Goal: Book appointment/travel/reservation

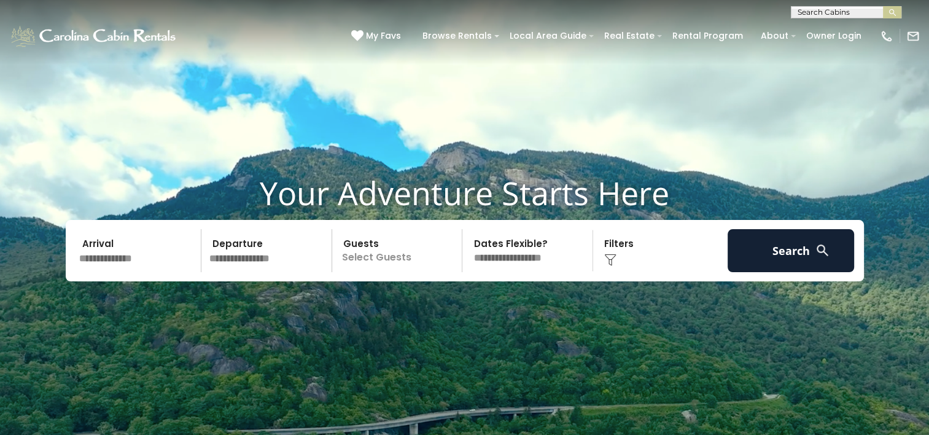
click at [148, 251] on input "text" at bounding box center [138, 250] width 127 height 43
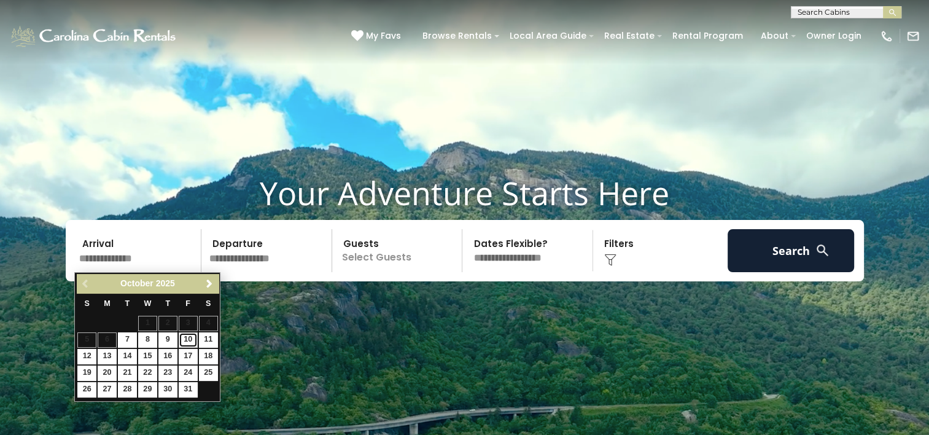
click at [189, 341] on link "10" at bounding box center [188, 339] width 19 height 15
type input "********"
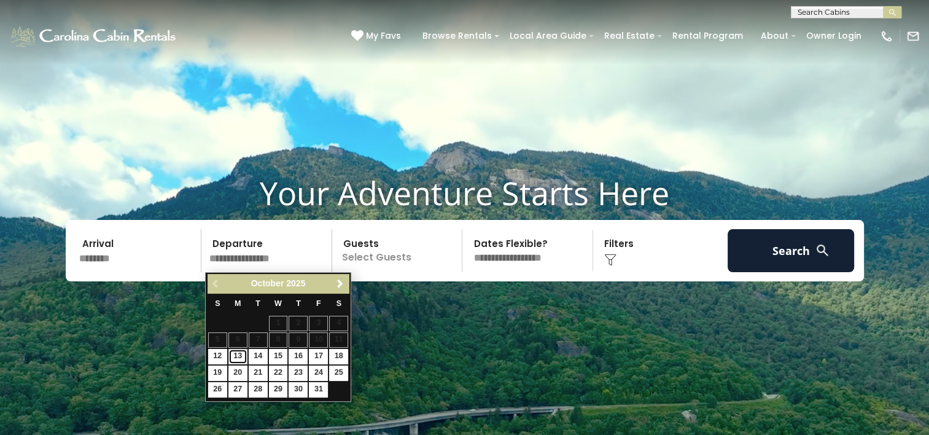
click at [243, 355] on link "13" at bounding box center [237, 356] width 19 height 15
type input "********"
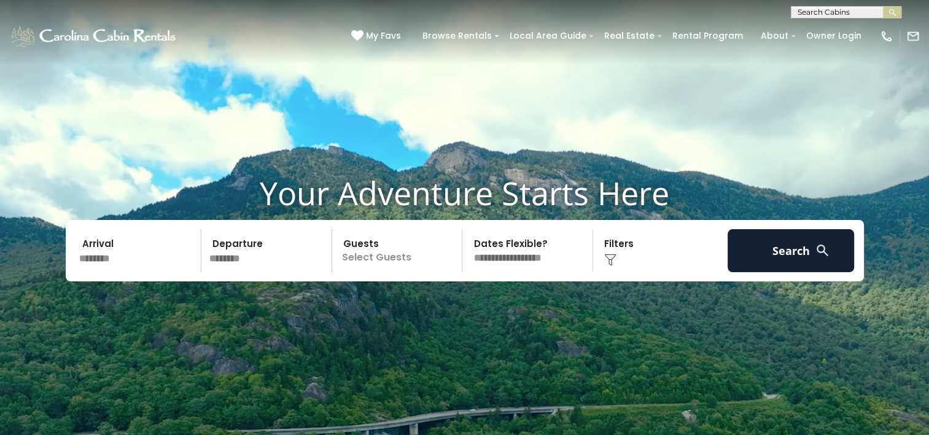
click at [368, 265] on p "Select Guests" at bounding box center [399, 250] width 127 height 43
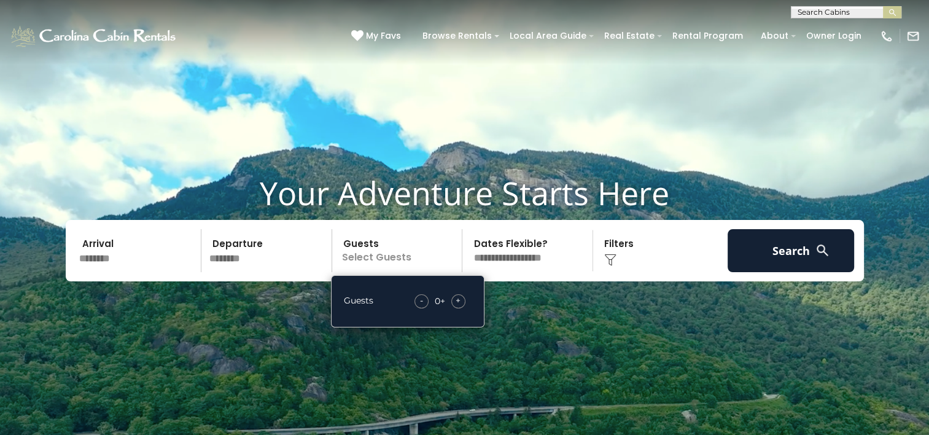
click at [456, 300] on span "+" at bounding box center [458, 300] width 5 height 12
click at [456, 300] on div "+" at bounding box center [458, 301] width 14 height 14
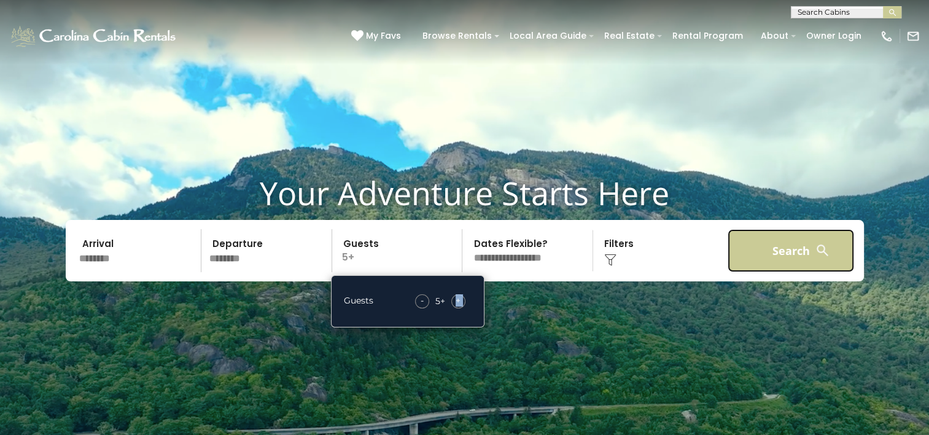
click at [803, 248] on button "Search" at bounding box center [791, 250] width 127 height 43
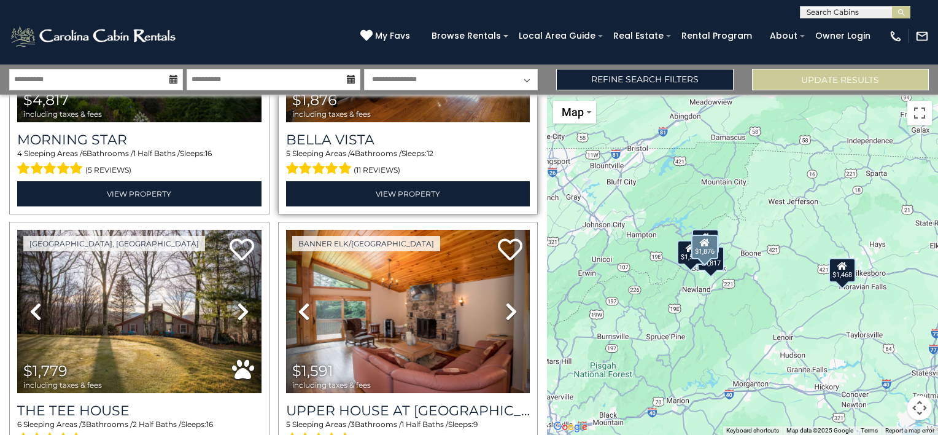
scroll to position [246, 0]
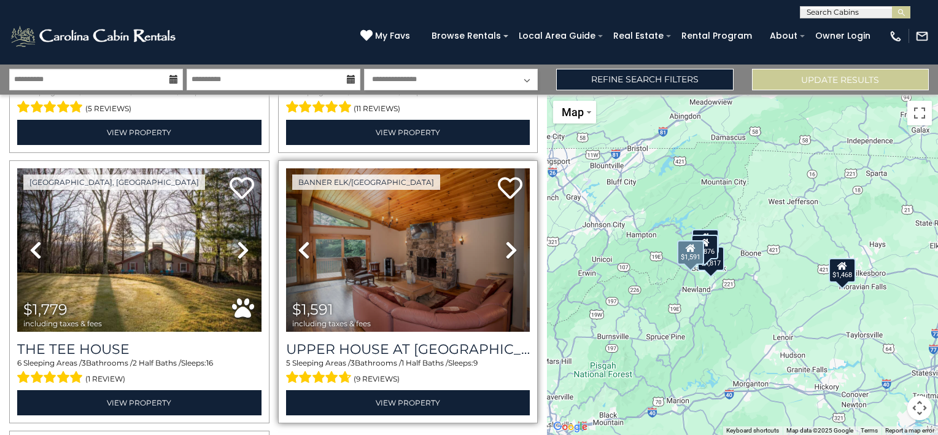
click at [507, 246] on icon at bounding box center [511, 250] width 12 height 20
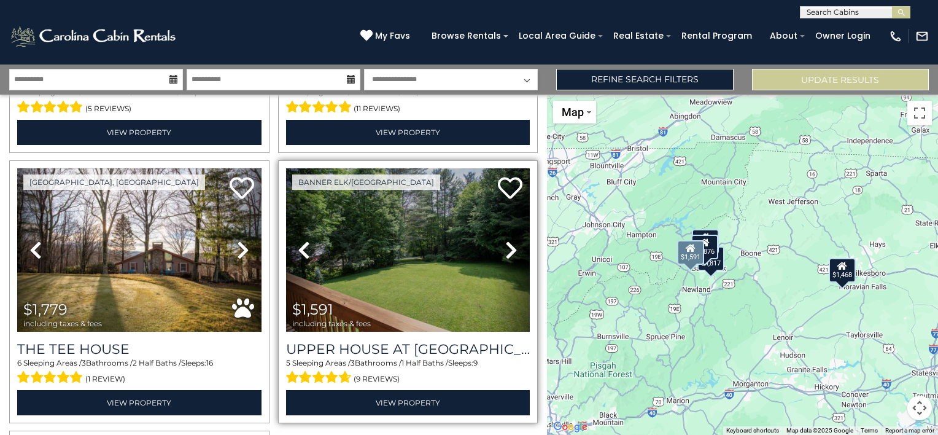
click at [507, 246] on icon at bounding box center [511, 250] width 12 height 20
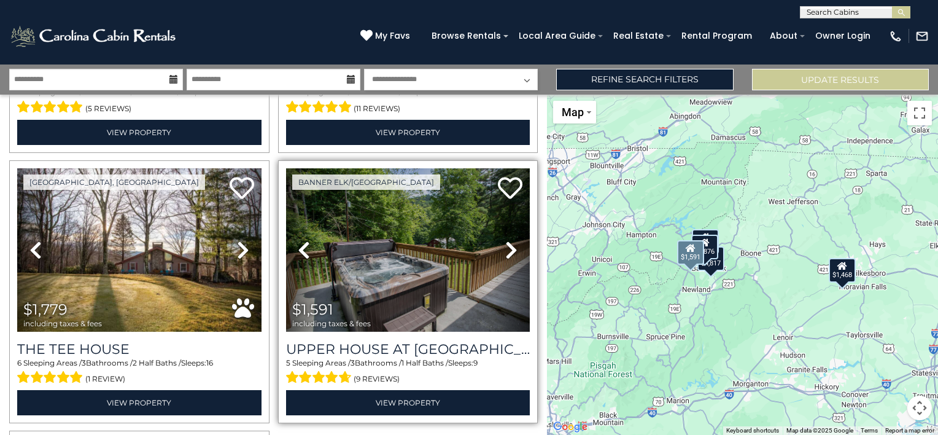
click at [506, 246] on icon at bounding box center [511, 250] width 12 height 20
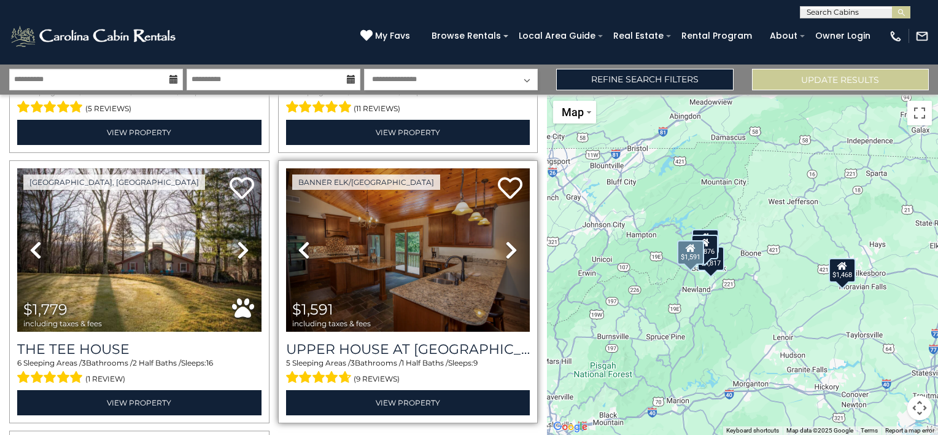
click at [506, 246] on icon at bounding box center [511, 250] width 12 height 20
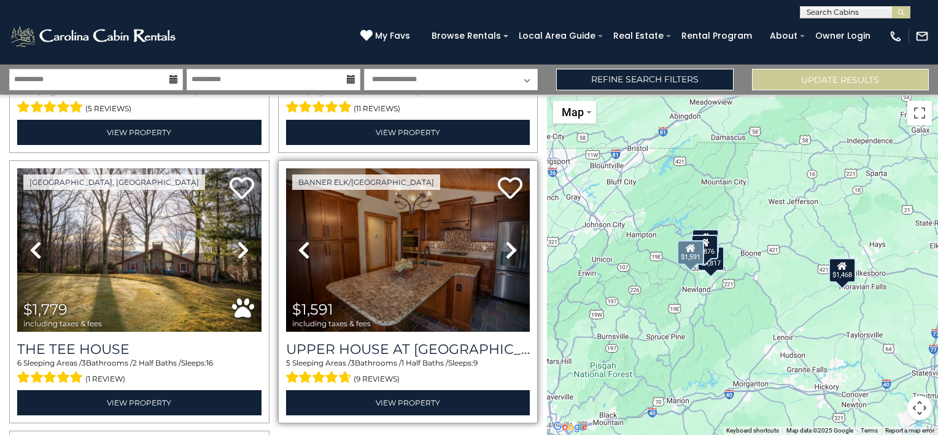
click at [506, 246] on icon at bounding box center [511, 250] width 12 height 20
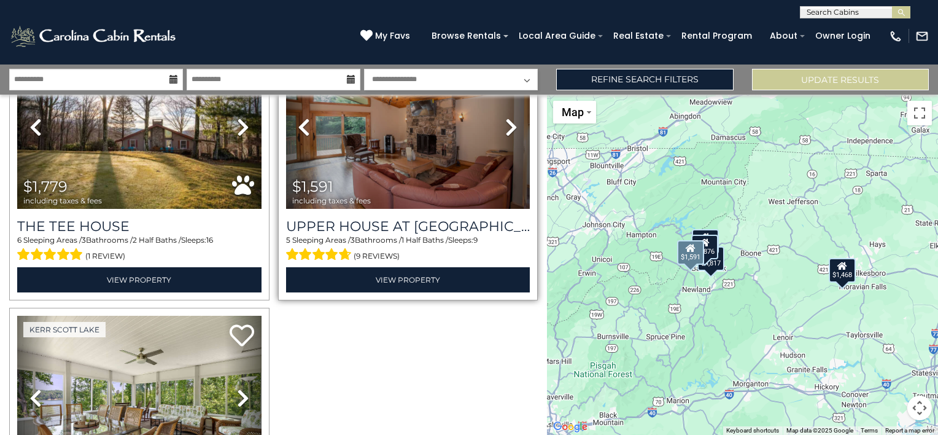
scroll to position [491, 0]
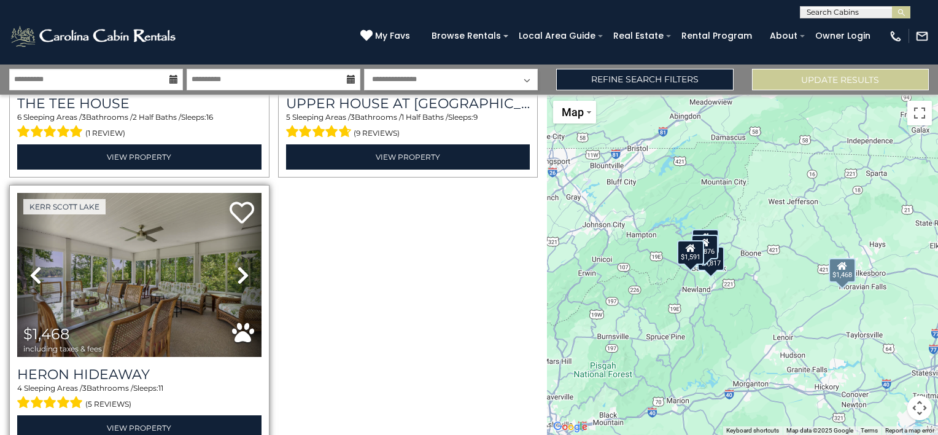
click at [239, 265] on icon at bounding box center [243, 275] width 12 height 20
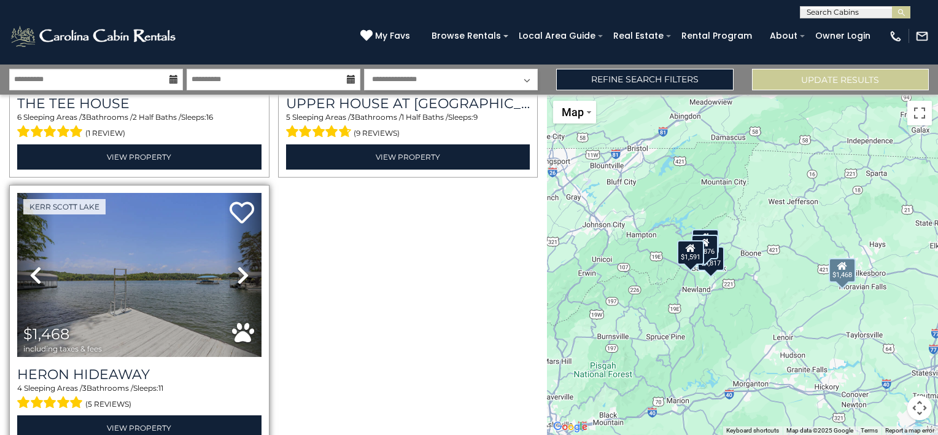
click at [238, 265] on icon at bounding box center [243, 275] width 12 height 20
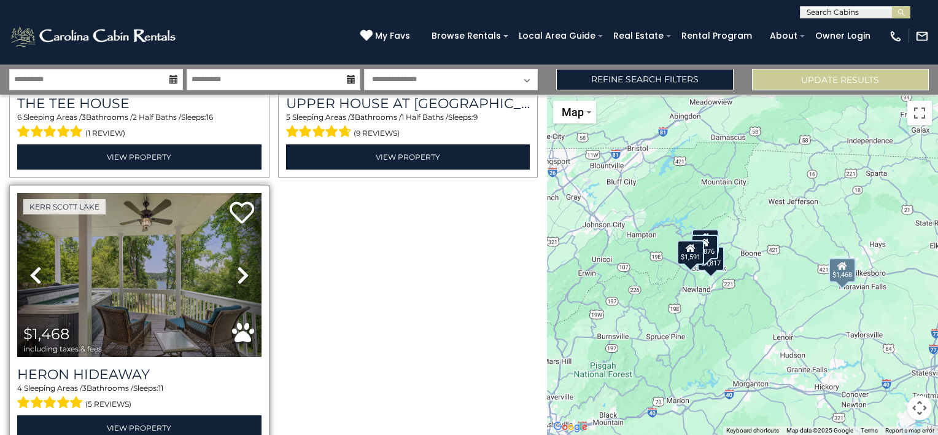
click at [238, 265] on icon at bounding box center [243, 275] width 12 height 20
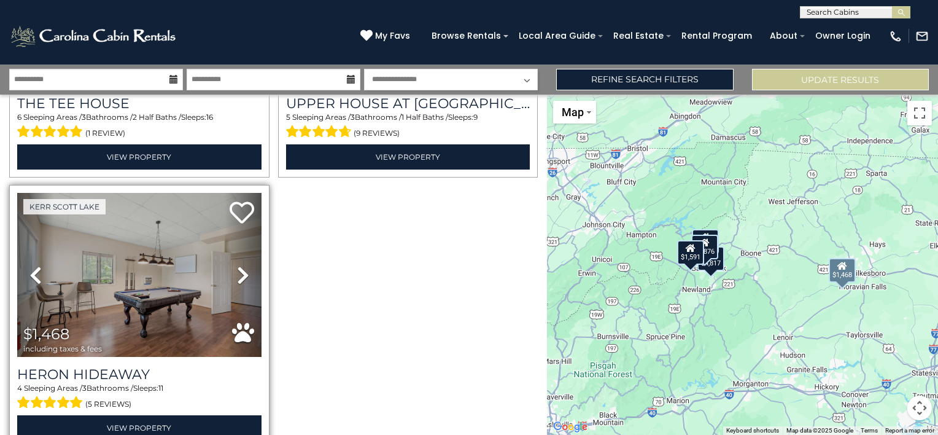
click at [238, 265] on icon at bounding box center [243, 275] width 12 height 20
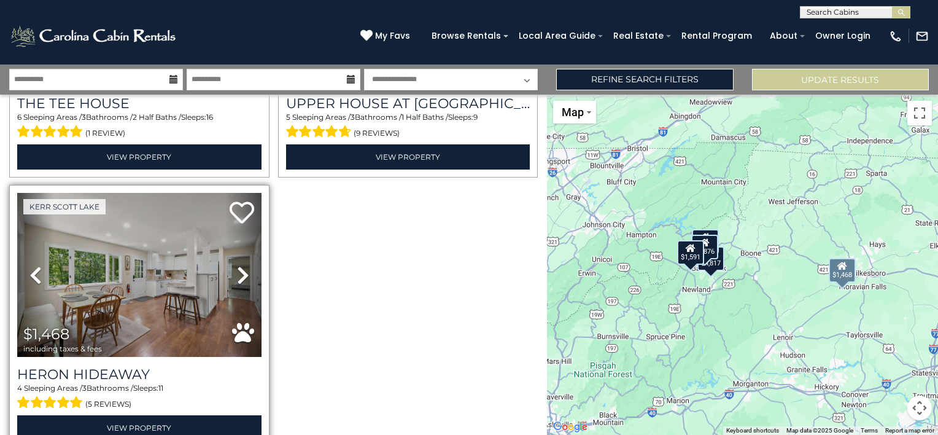
click at [238, 265] on icon at bounding box center [243, 275] width 12 height 20
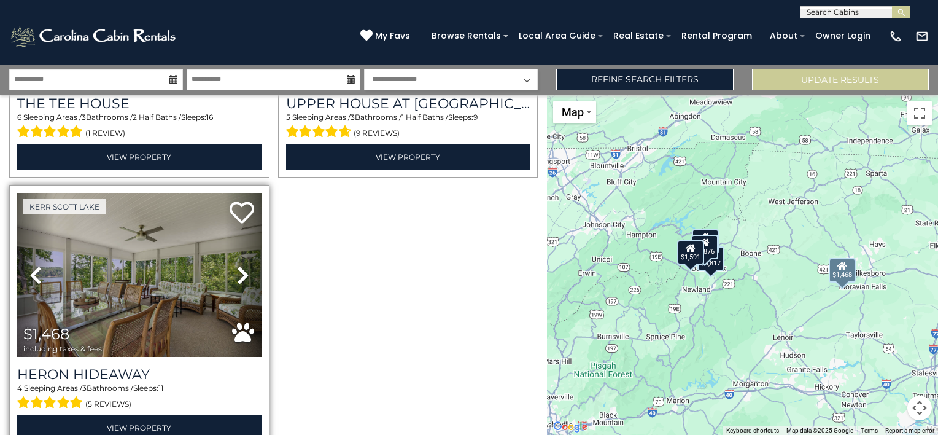
click at [238, 265] on icon at bounding box center [243, 275] width 12 height 20
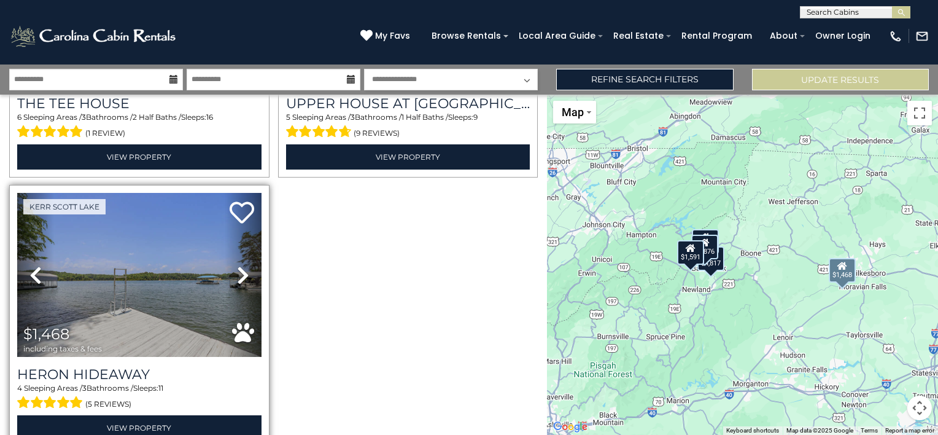
click at [238, 265] on icon at bounding box center [243, 275] width 12 height 20
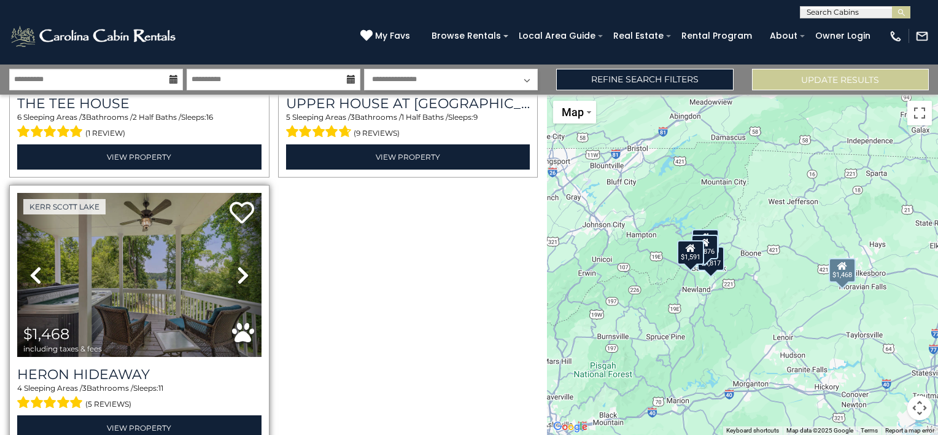
scroll to position [548, 0]
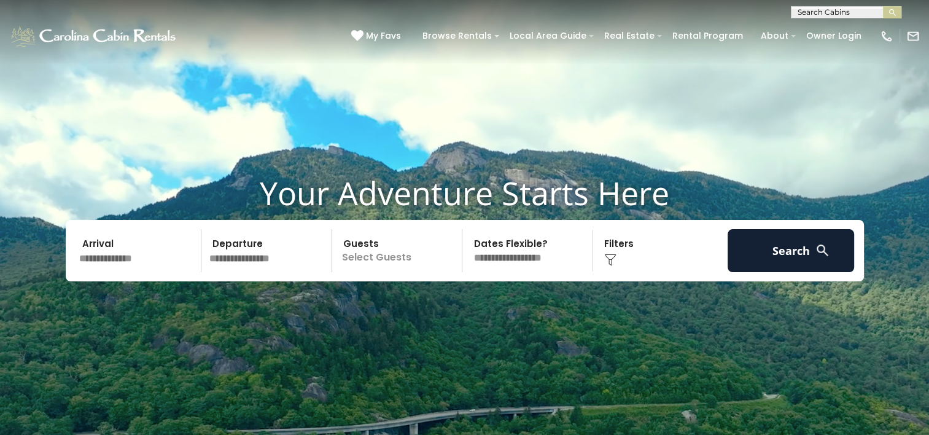
click at [129, 253] on input "text" at bounding box center [138, 250] width 127 height 43
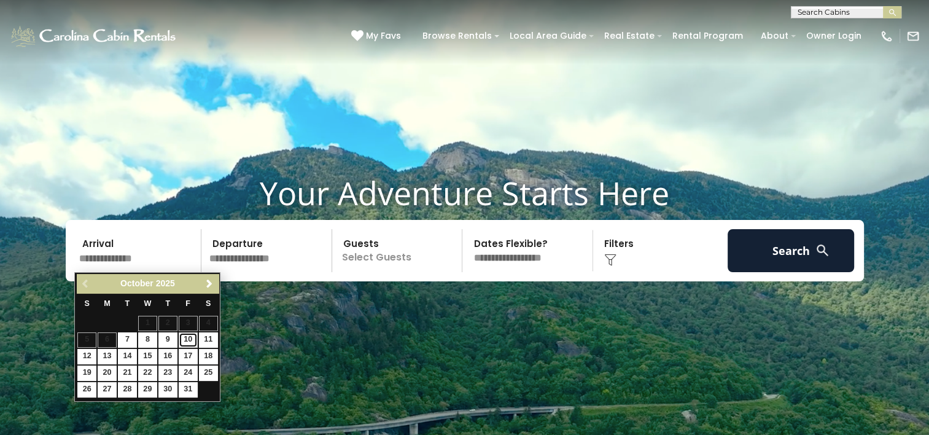
click at [188, 340] on link "10" at bounding box center [188, 339] width 19 height 15
type input "********"
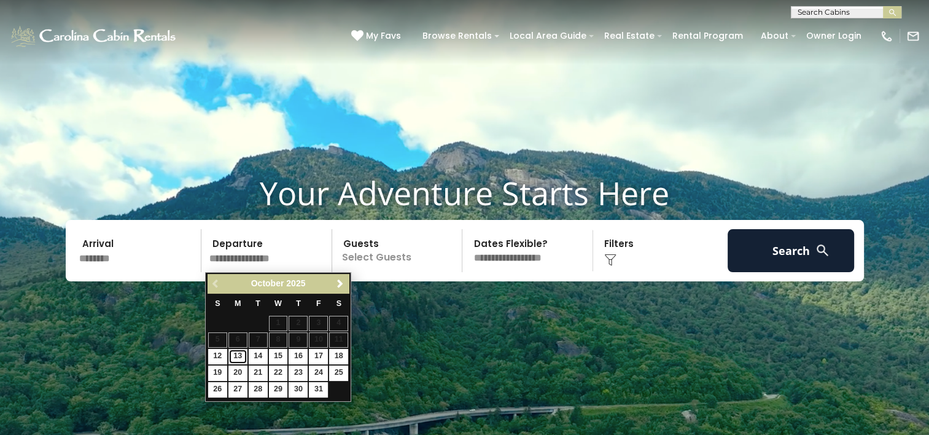
click at [238, 356] on link "13" at bounding box center [237, 356] width 19 height 15
type input "********"
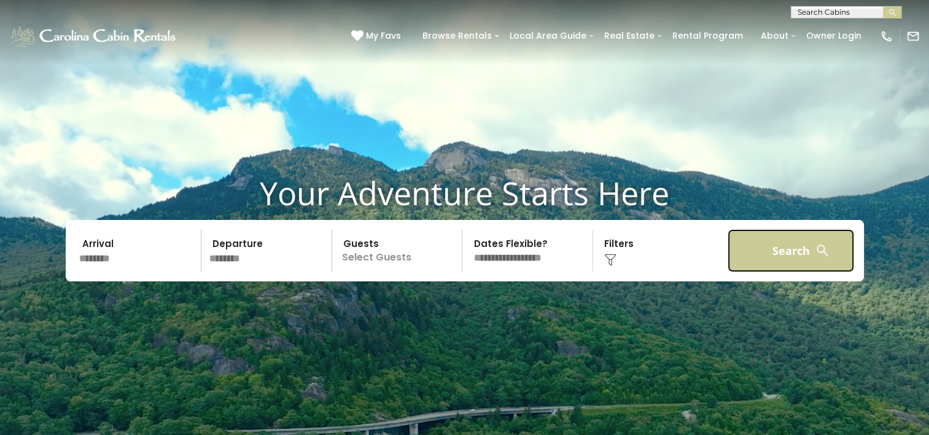
click at [784, 243] on button "Search" at bounding box center [791, 250] width 127 height 43
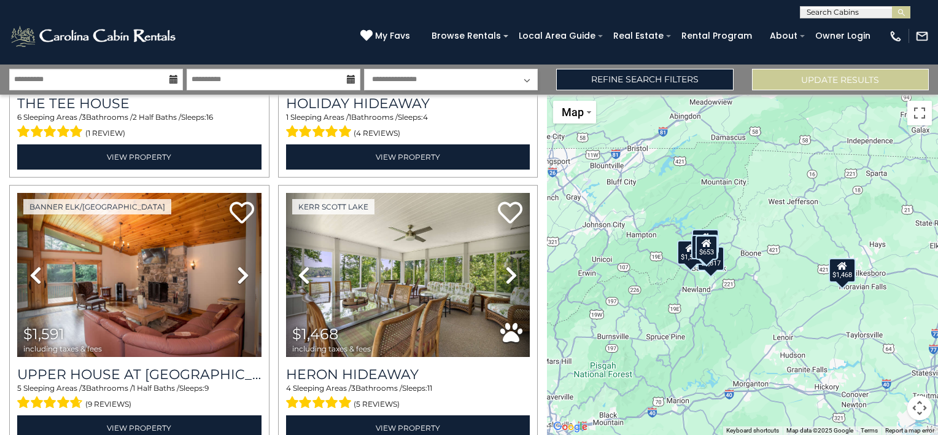
scroll to position [548, 0]
